Goal: Task Accomplishment & Management: Use online tool/utility

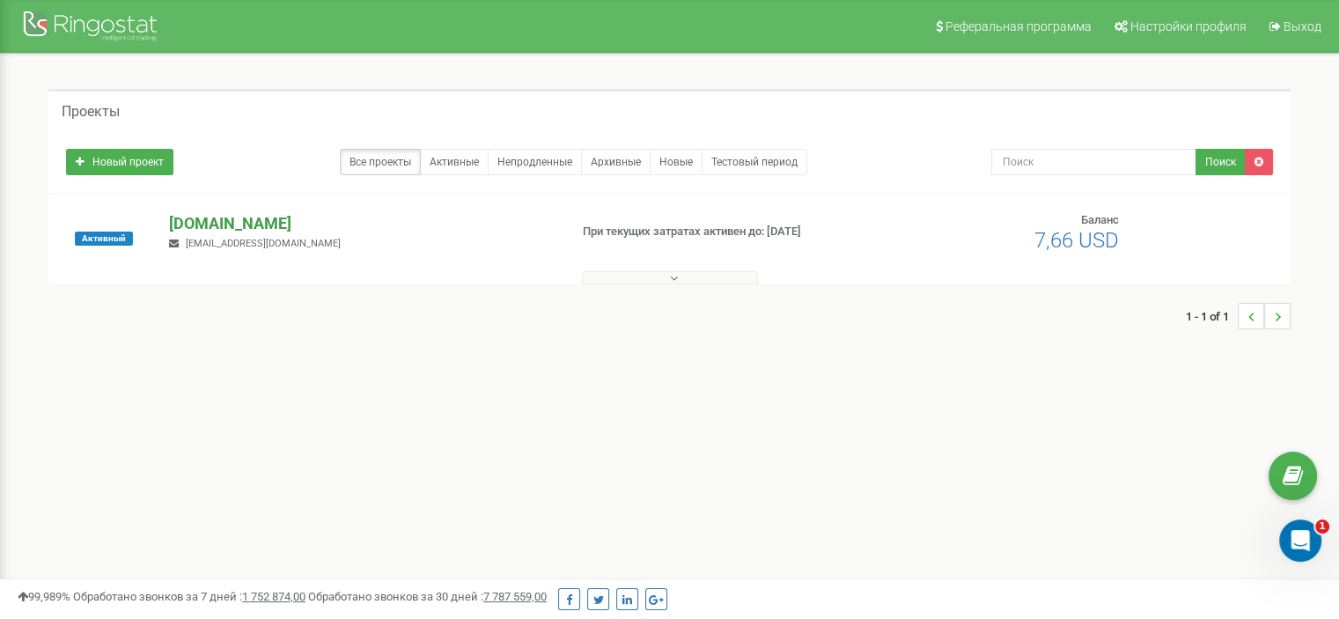
click at [218, 225] on p "[DOMAIN_NAME]" at bounding box center [361, 223] width 385 height 23
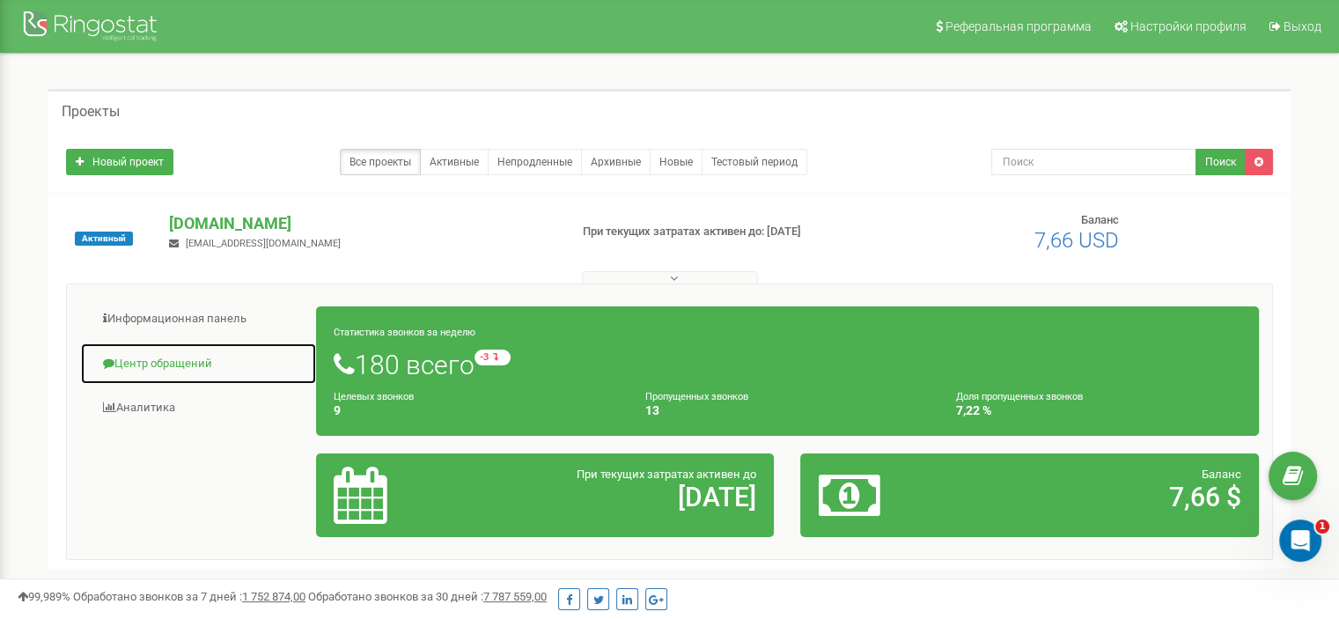
click at [197, 365] on link "Центр обращений" at bounding box center [198, 364] width 237 height 43
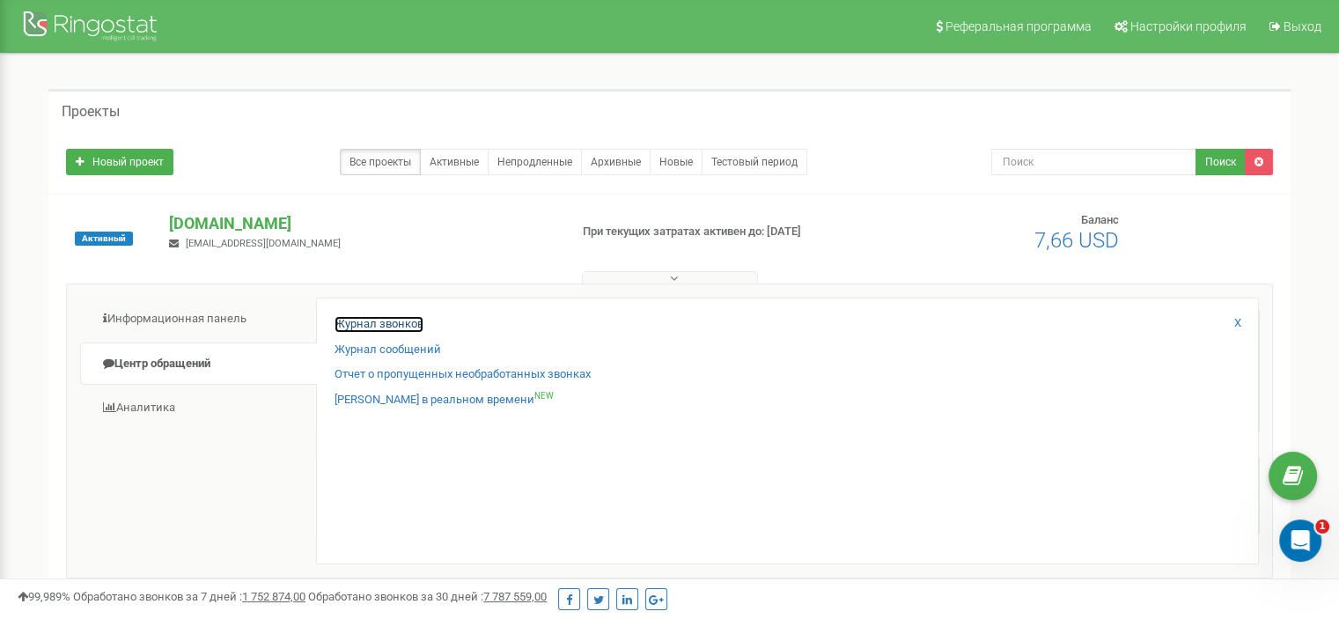
click at [377, 327] on link "Журнал звонков" at bounding box center [379, 324] width 89 height 17
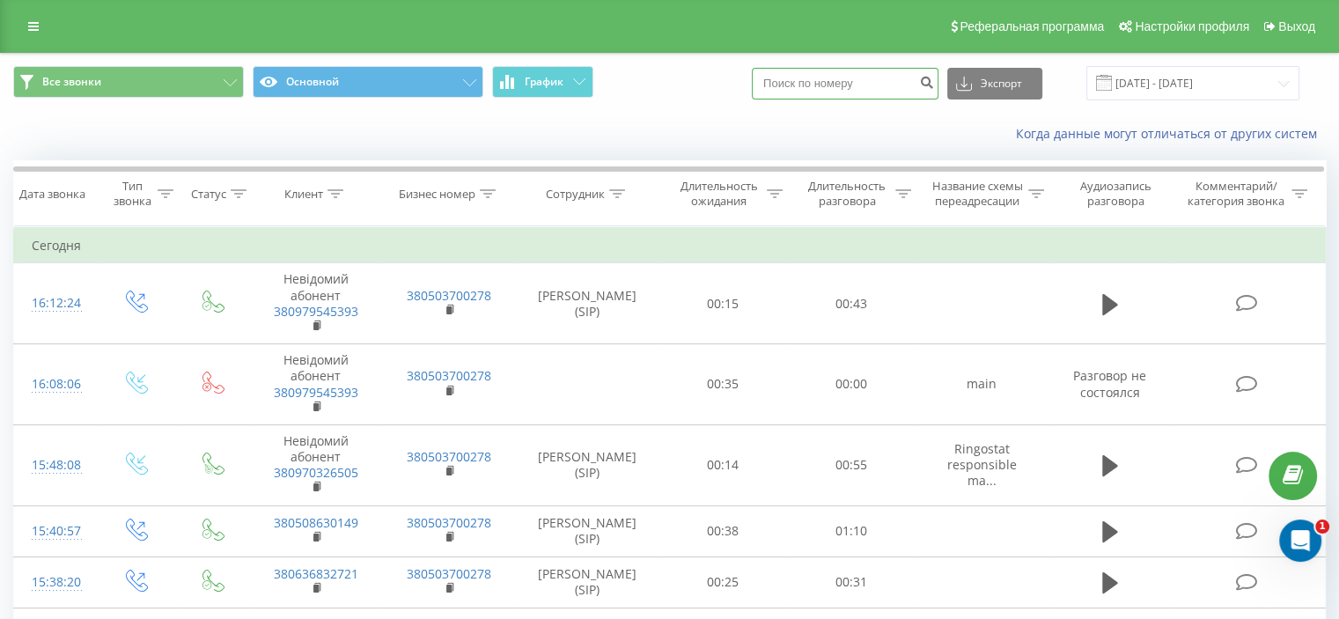
click at [863, 91] on input at bounding box center [845, 84] width 187 height 32
click at [612, 194] on icon at bounding box center [617, 193] width 16 height 9
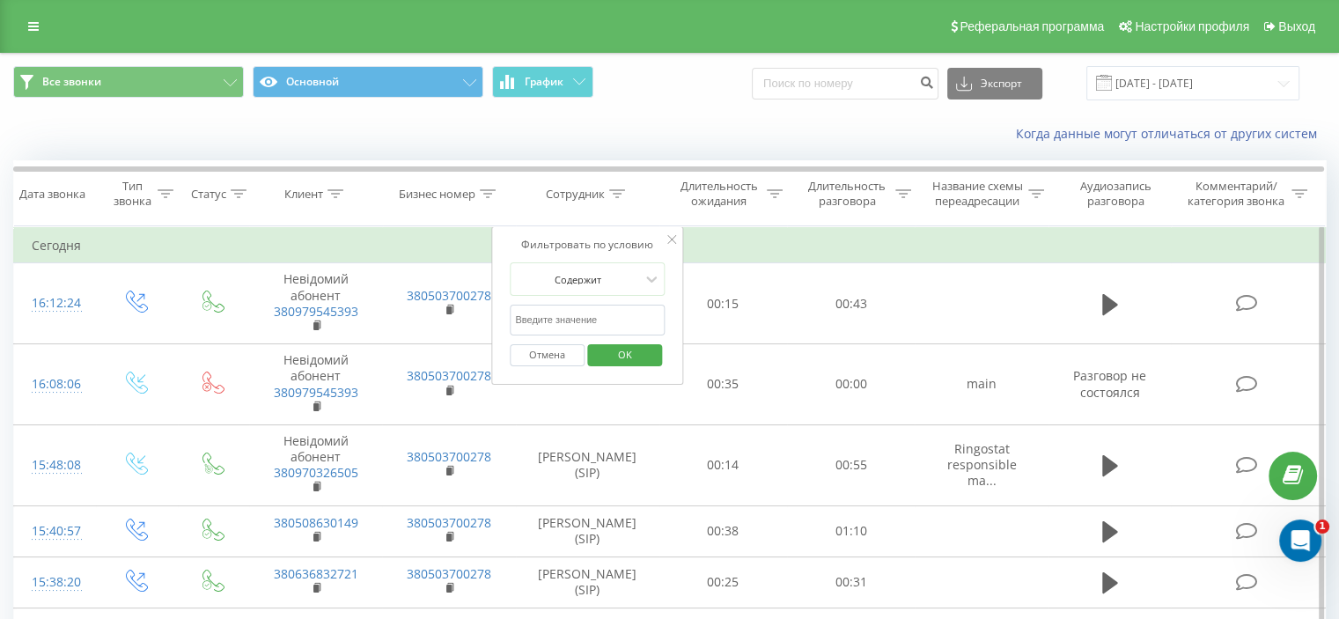
click at [573, 309] on input "text" at bounding box center [587, 320] width 155 height 31
type input "Хат"
click at [615, 345] on span "OK" at bounding box center [625, 354] width 49 height 27
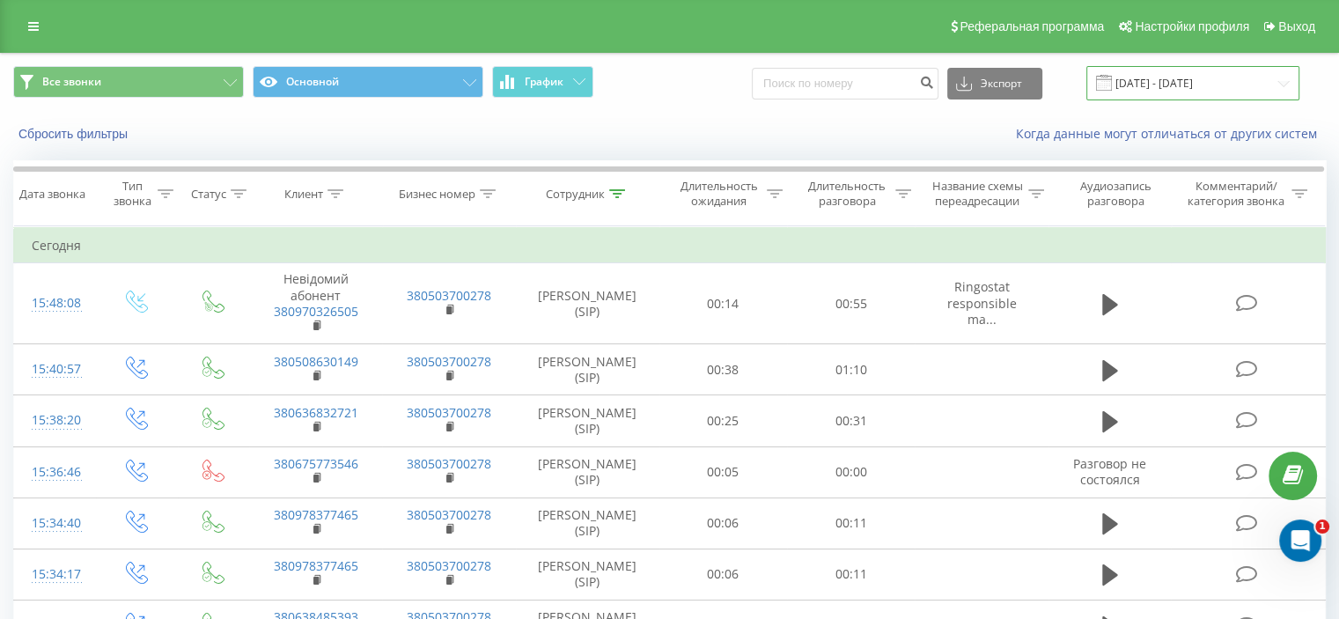
click at [1149, 79] on input "21.07.2025 - 21.08.2025" at bounding box center [1193, 83] width 213 height 34
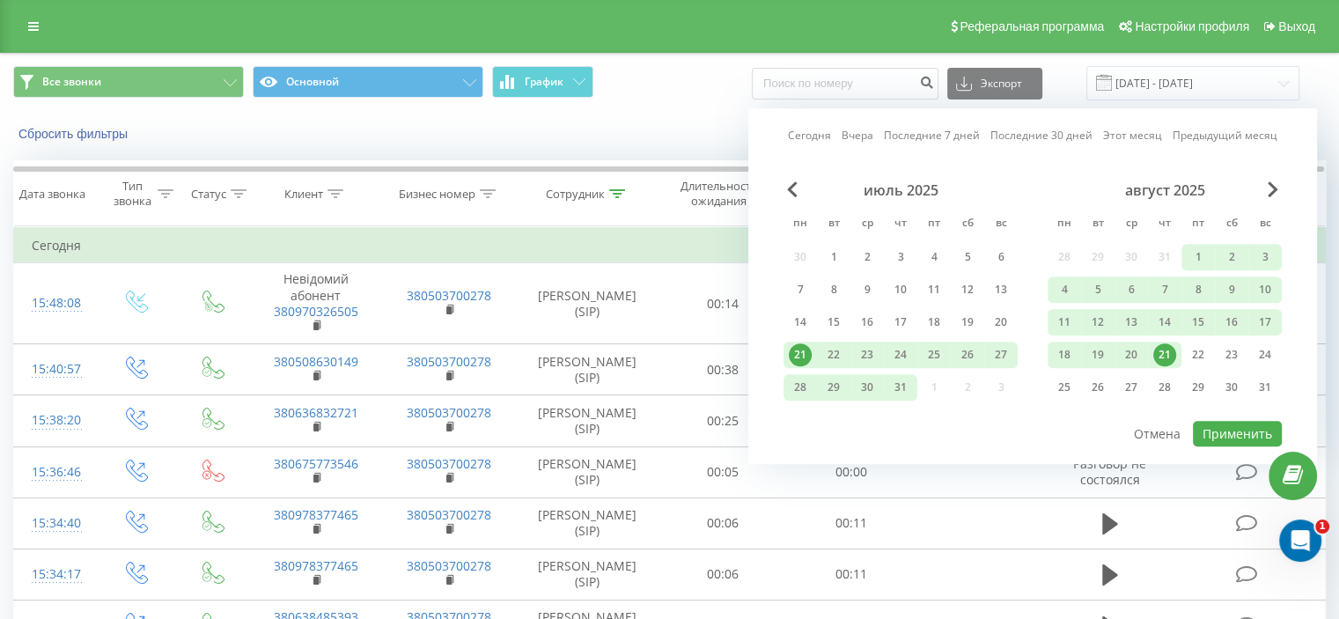
click at [809, 135] on link "Сегодня" at bounding box center [809, 136] width 43 height 17
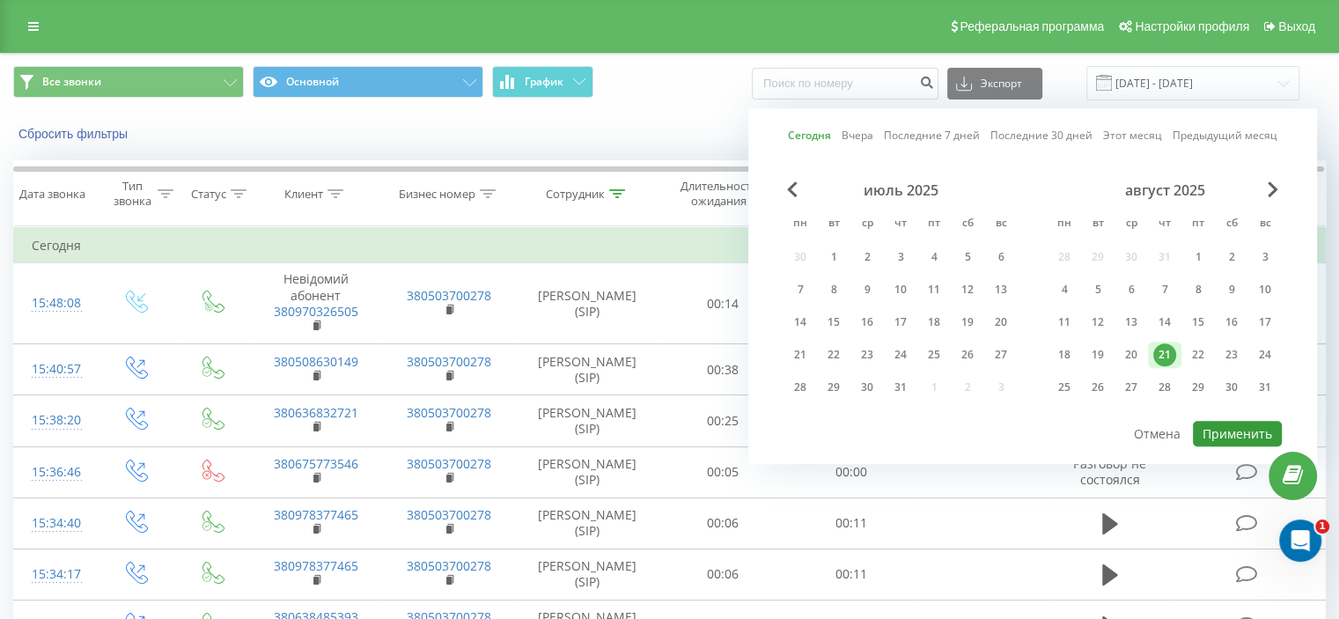
click at [1213, 424] on button "Применить" at bounding box center [1237, 434] width 89 height 26
type input "[DATE] - [DATE]"
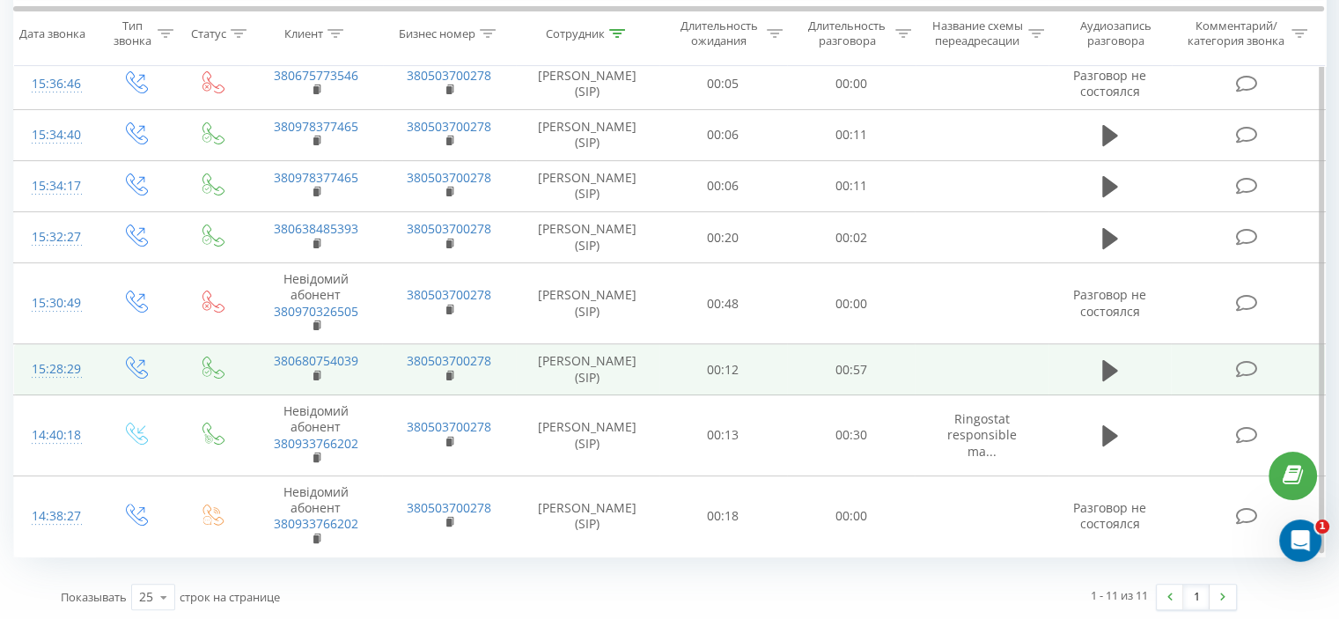
scroll to position [389, 0]
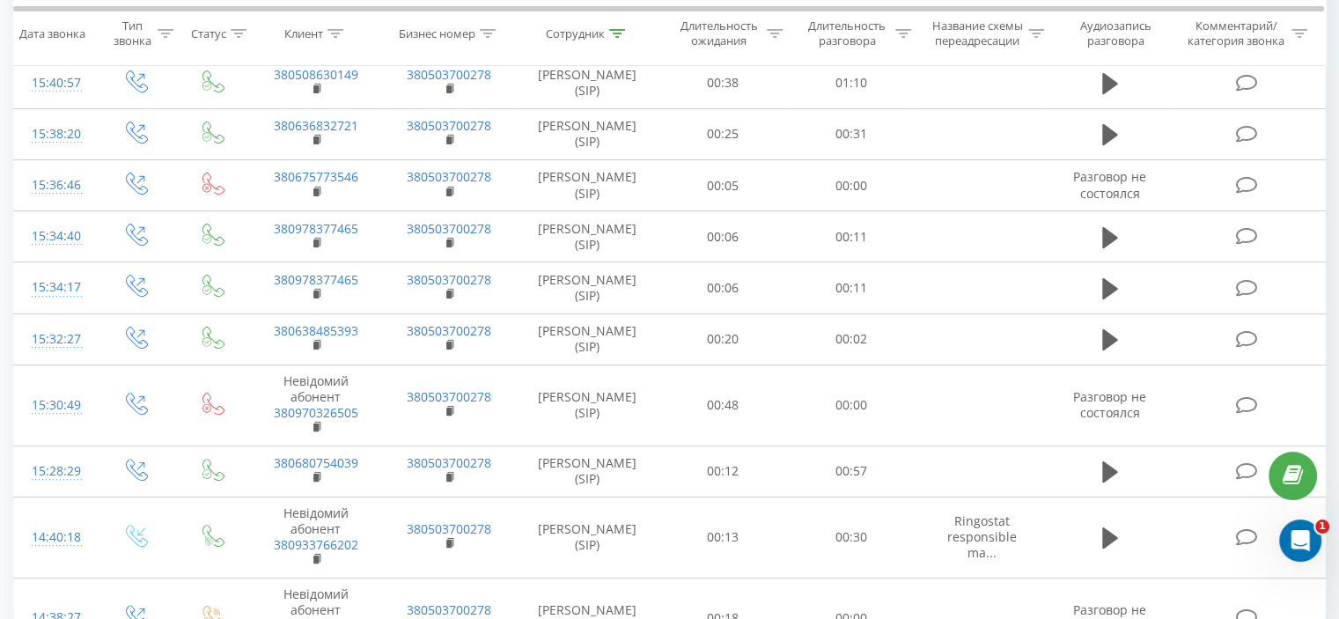
scroll to position [542, 0]
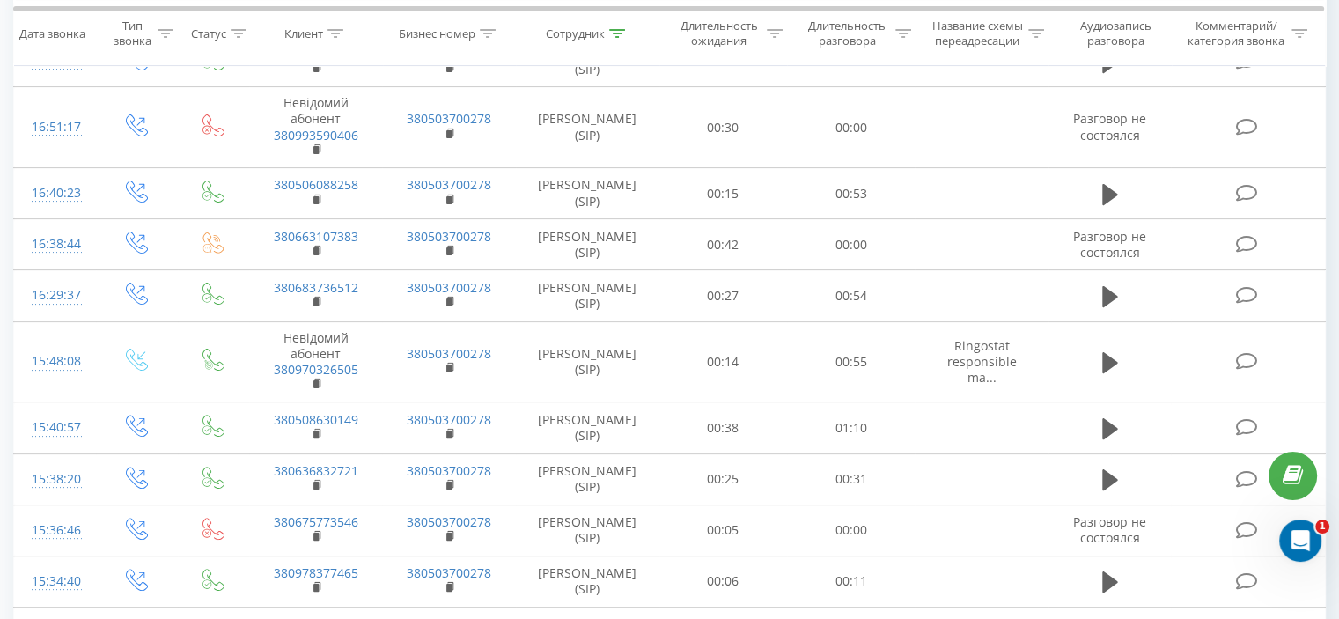
scroll to position [887, 0]
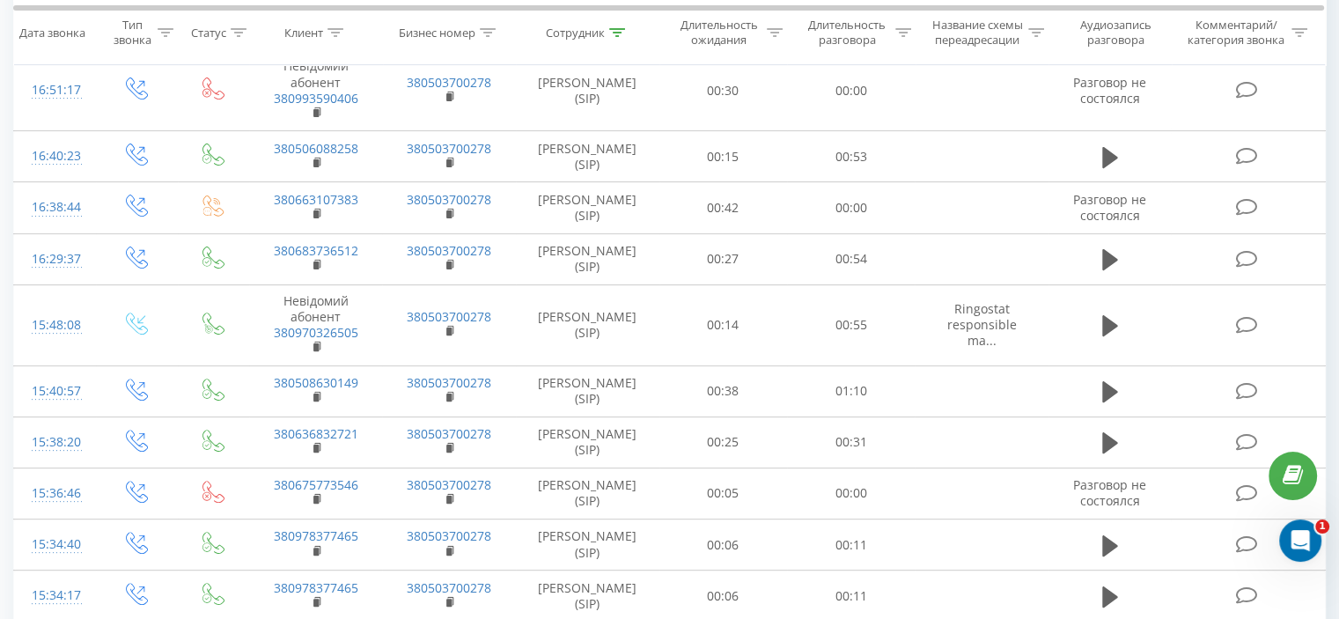
scroll to position [937, 0]
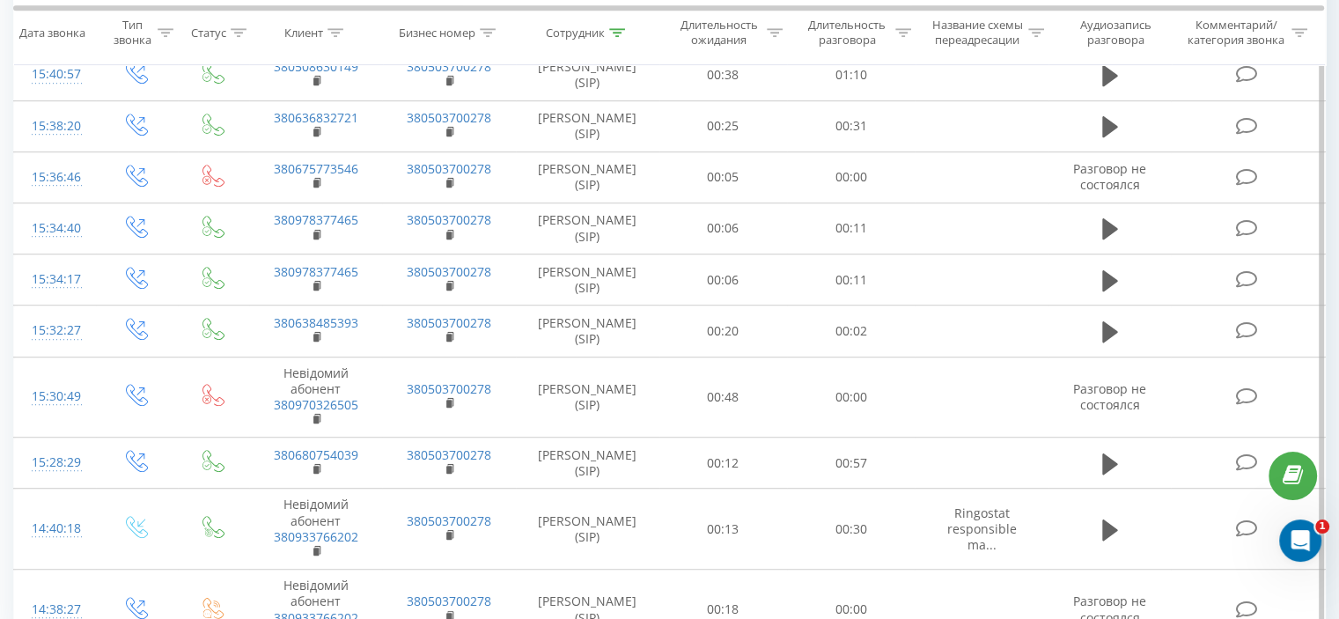
scroll to position [1201, 0]
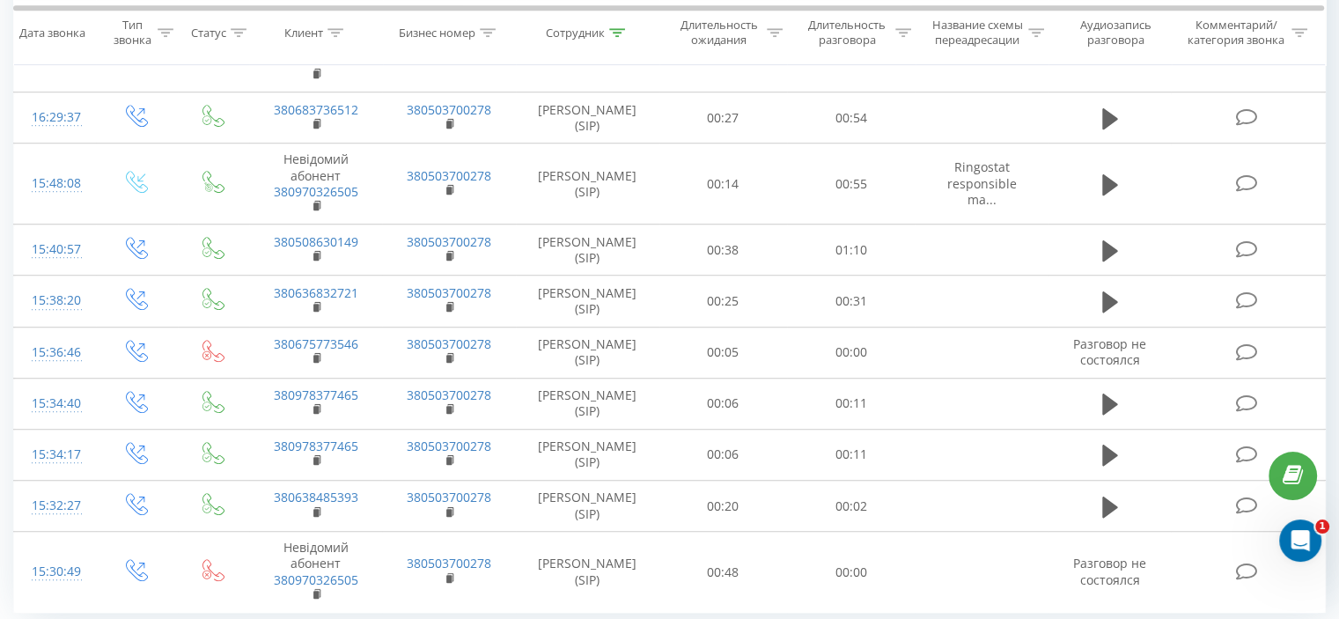
scroll to position [1193, 0]
